Goal: Task Accomplishment & Management: Manage account settings

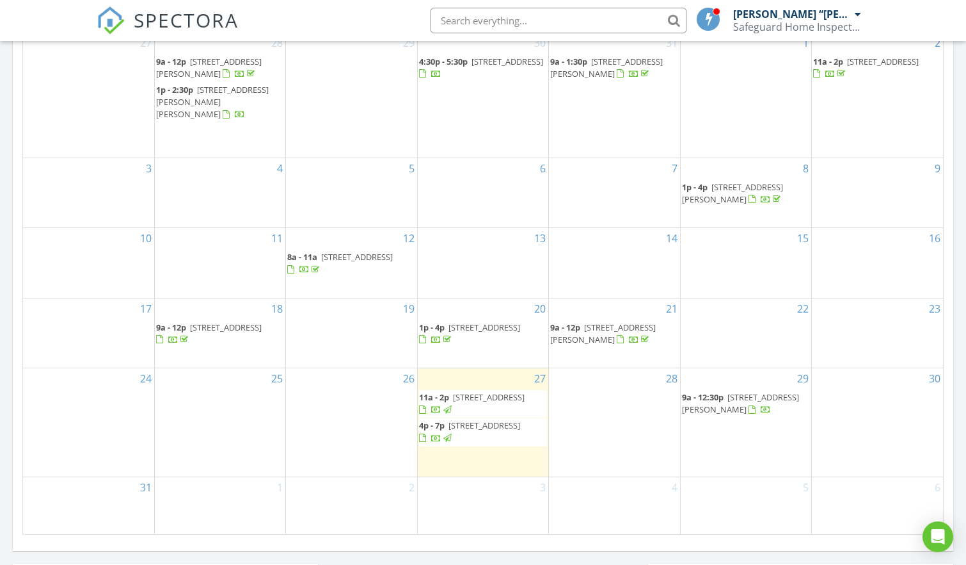
scroll to position [670, 0]
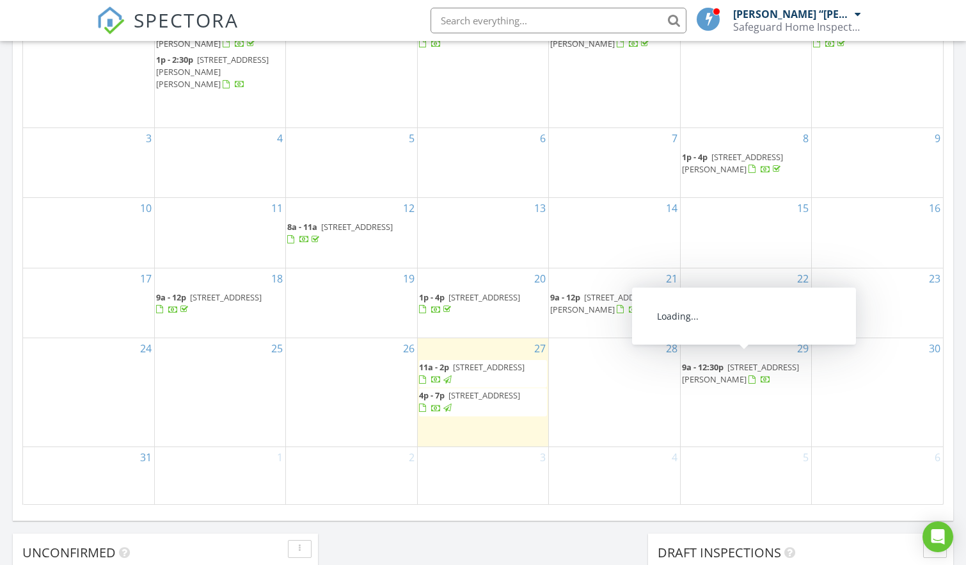
click at [757, 363] on span "6701 Greenyard Rd, Chester 23831" at bounding box center [740, 373] width 117 height 24
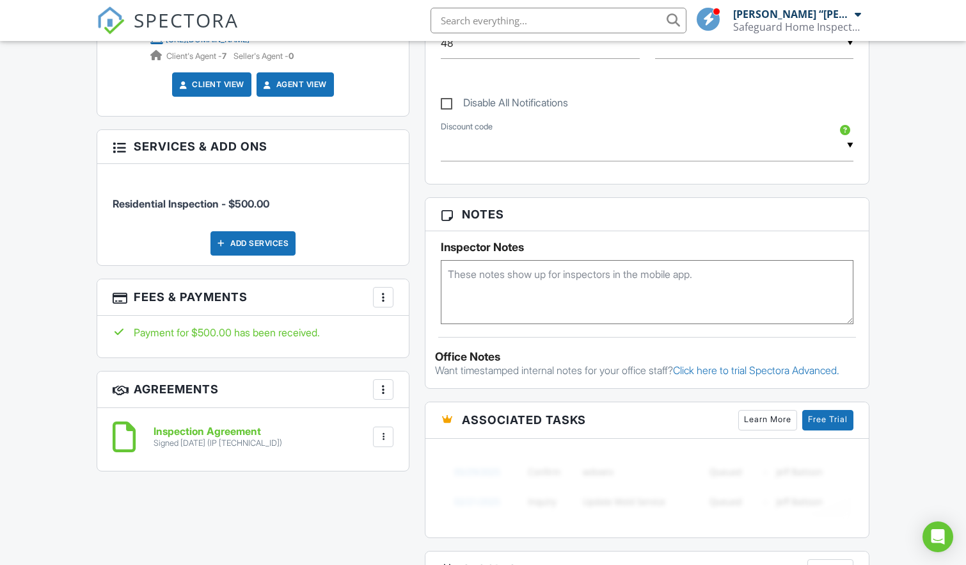
scroll to position [675, 0]
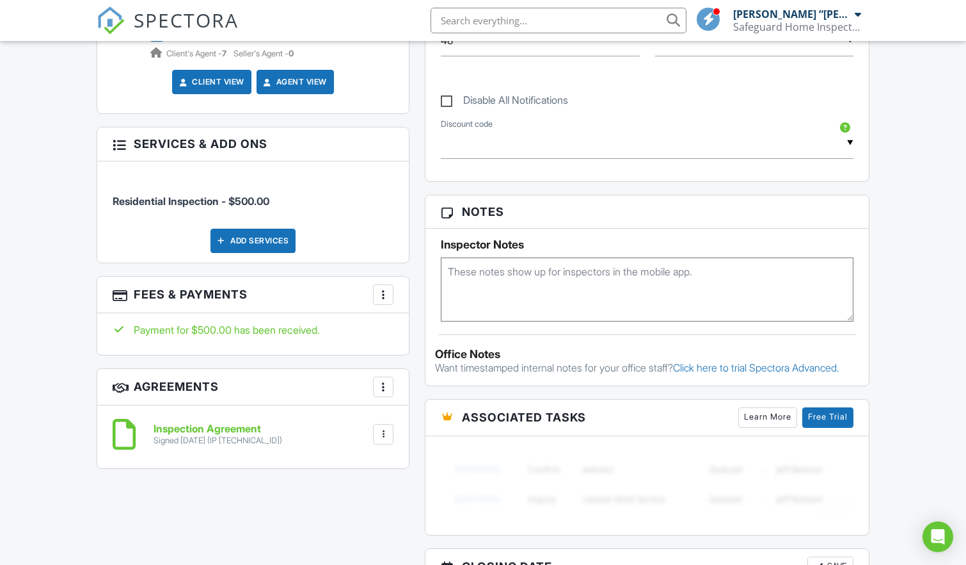
click at [388, 288] on div at bounding box center [383, 294] width 13 height 13
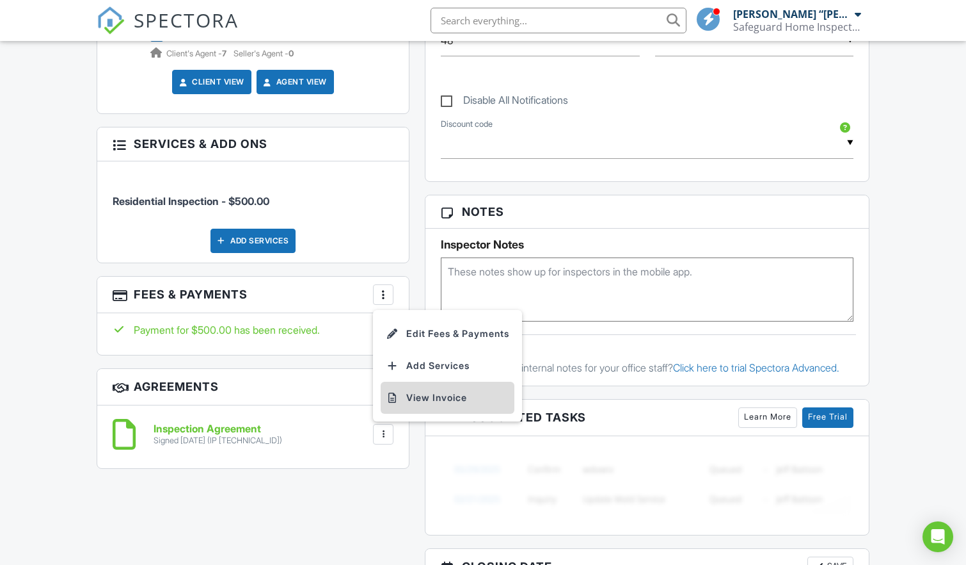
click at [431, 381] on li "View Invoice" at bounding box center [448, 397] width 134 height 32
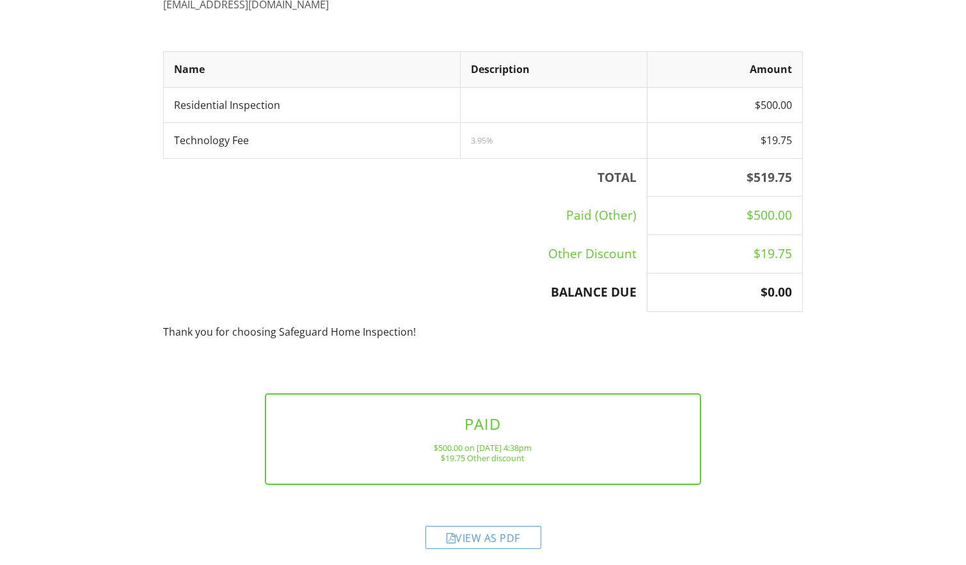
scroll to position [269, 0]
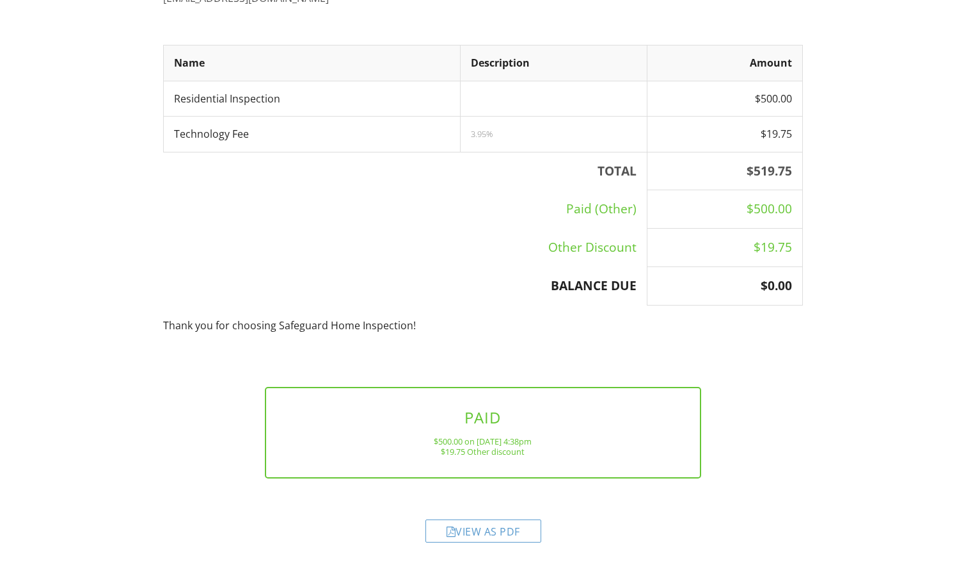
click at [515, 525] on div "View as PDF" at bounding box center [484, 530] width 116 height 23
